Goal: Navigation & Orientation: Find specific page/section

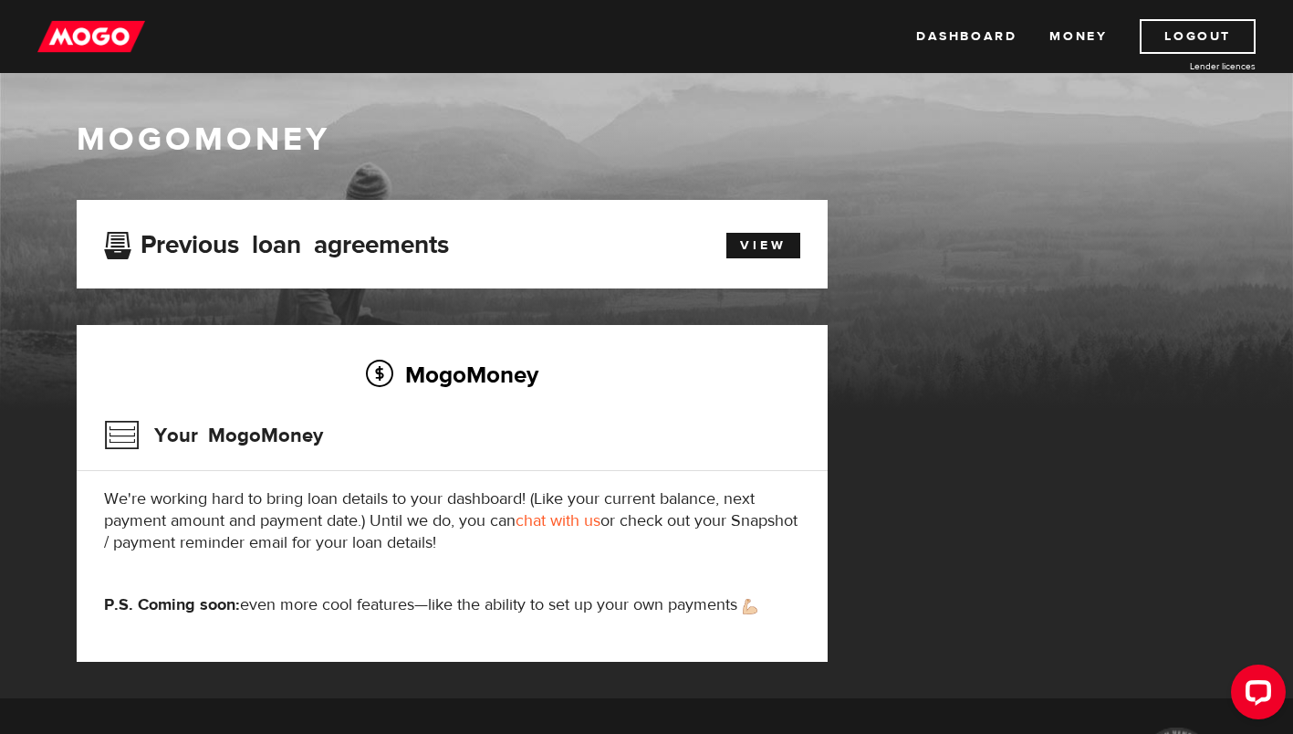
click at [1074, 27] on link "Money" at bounding box center [1079, 36] width 58 height 35
click at [962, 29] on link "Dashboard" at bounding box center [966, 36] width 100 height 35
click at [948, 39] on link "Dashboard" at bounding box center [966, 36] width 100 height 35
